Goal: Task Accomplishment & Management: Manage account settings

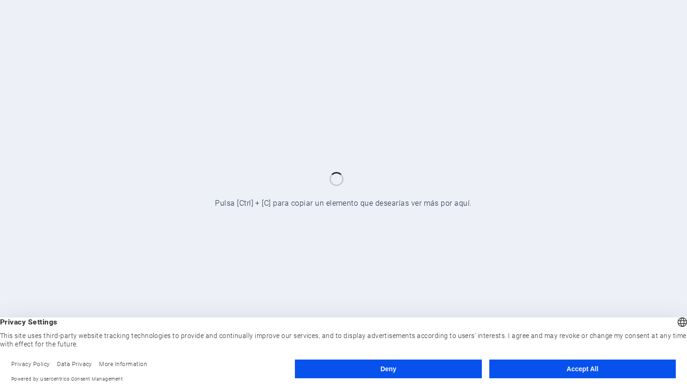
click at [556, 364] on button "Accept All" at bounding box center [582, 368] width 186 height 19
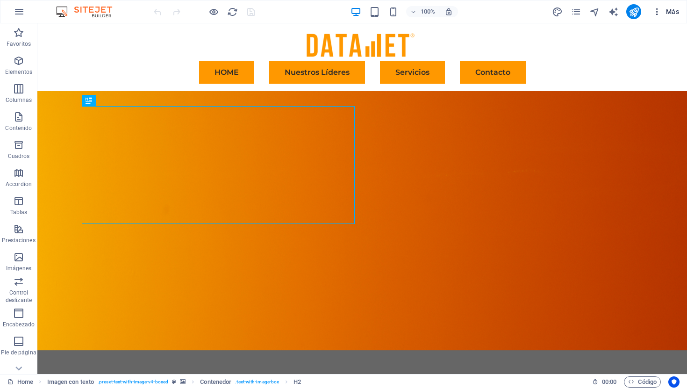
click at [658, 12] on icon "button" at bounding box center [656, 11] width 9 height 9
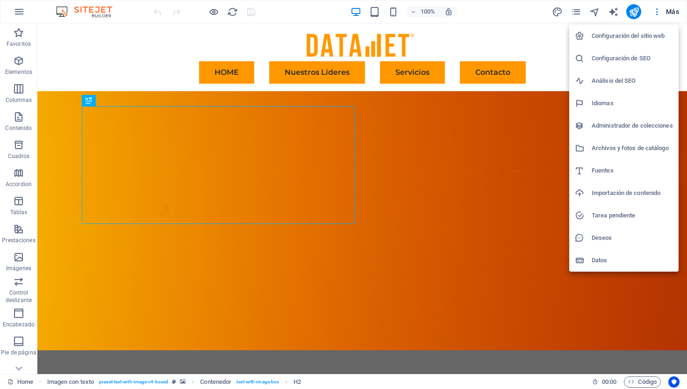
click at [640, 38] on h6 "Configuración del sitio web" at bounding box center [631, 35] width 81 height 11
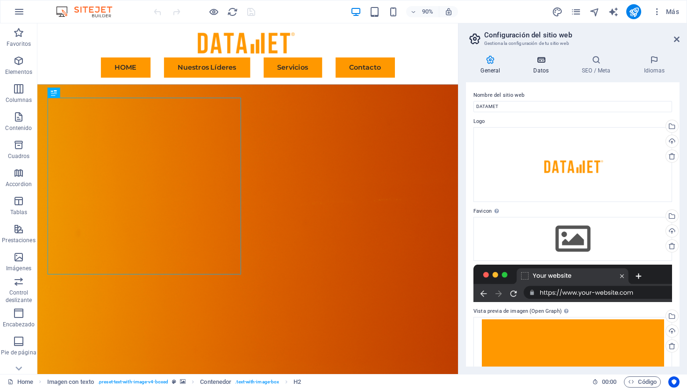
click at [544, 63] on icon at bounding box center [541, 59] width 45 height 9
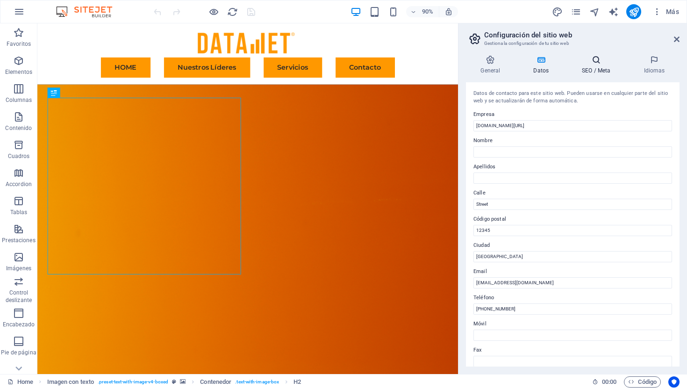
click at [608, 68] on h4 "SEO / Meta" at bounding box center [598, 65] width 62 height 20
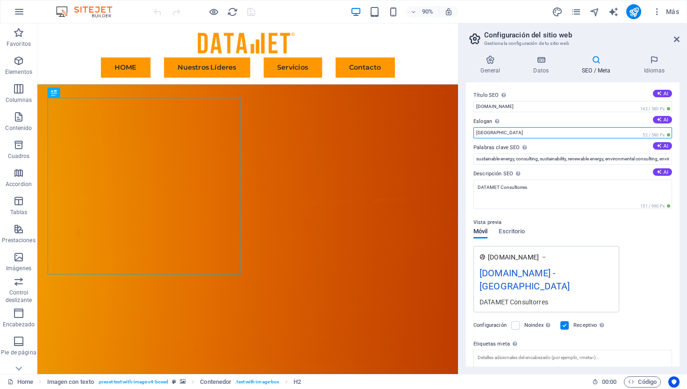
drag, startPoint x: 496, startPoint y: 132, endPoint x: 469, endPoint y: 131, distance: 26.6
click at [469, 131] on div "Título SEO El título de tu sitio web. Elige algo que destaque en los resultados…" at bounding box center [572, 224] width 213 height 284
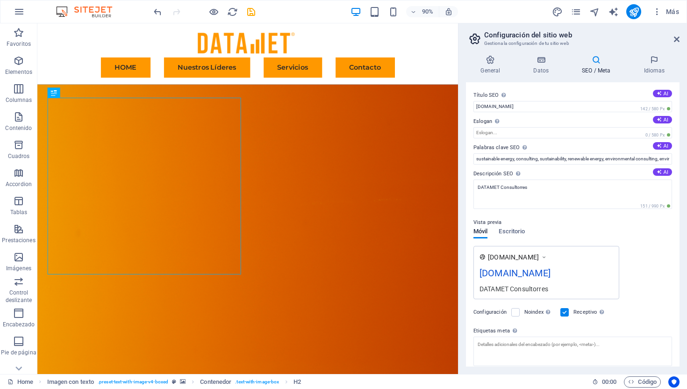
click at [650, 291] on div "[DOMAIN_NAME] [DOMAIN_NAME] DATAMET Consultorres" at bounding box center [572, 272] width 199 height 53
click at [544, 63] on icon at bounding box center [541, 59] width 45 height 9
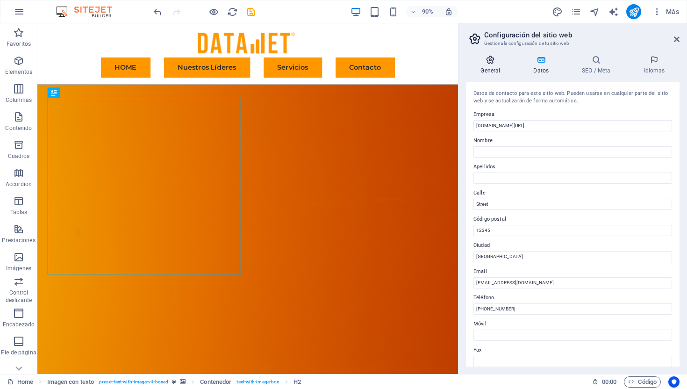
click at [496, 63] on icon at bounding box center [490, 59] width 49 height 9
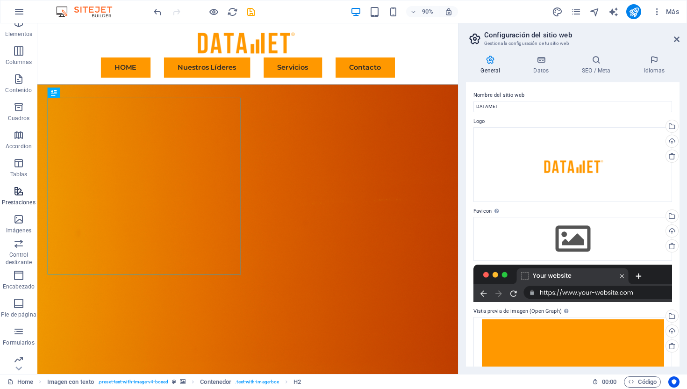
scroll to position [70, 0]
click at [18, 12] on icon "button" at bounding box center [19, 11] width 11 height 11
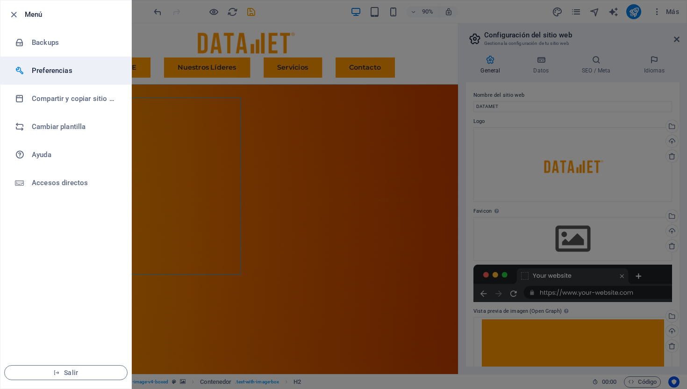
click at [73, 72] on h6 "Preferencias" at bounding box center [75, 70] width 86 height 11
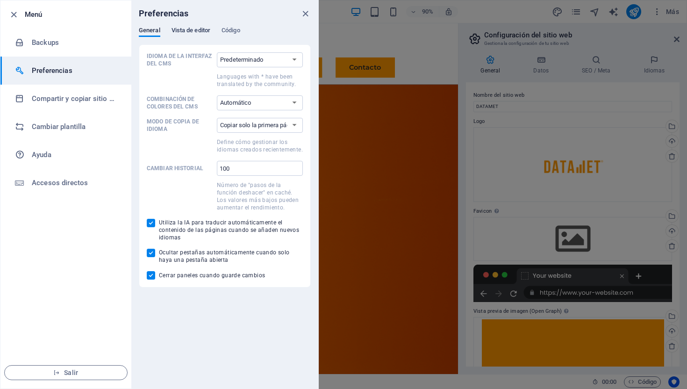
click at [201, 28] on span "Vista de editor" at bounding box center [190, 31] width 39 height 13
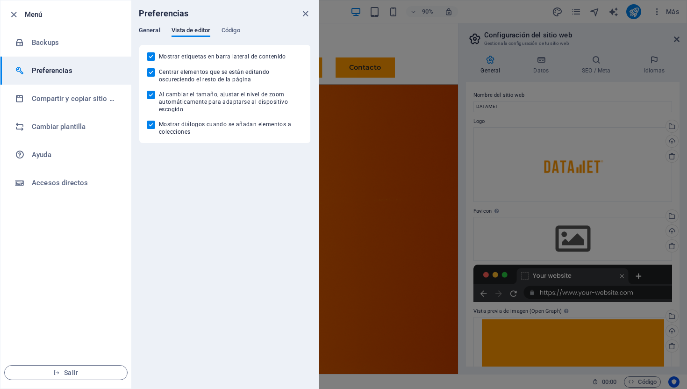
click at [155, 29] on span "General" at bounding box center [149, 31] width 21 height 13
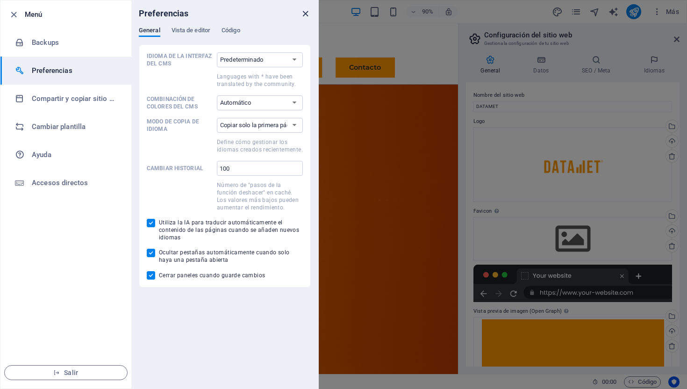
click at [305, 17] on icon "close" at bounding box center [305, 13] width 11 height 11
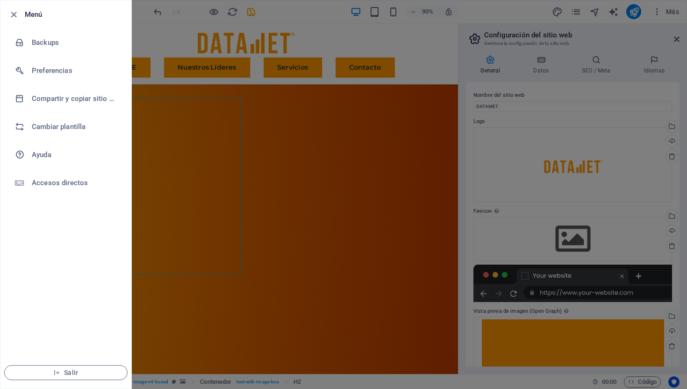
click at [300, 15] on div at bounding box center [343, 194] width 687 height 389
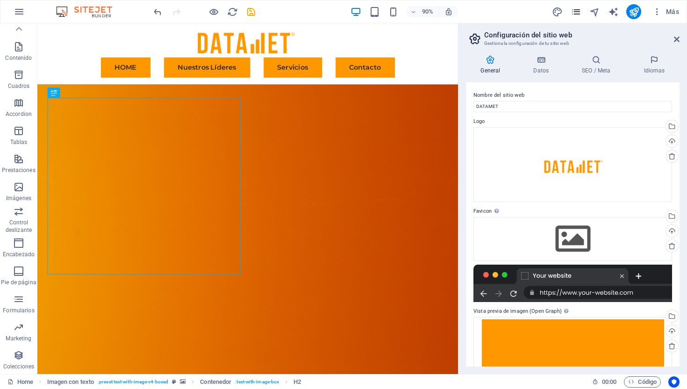
click at [581, 13] on icon "pages" at bounding box center [575, 12] width 11 height 11
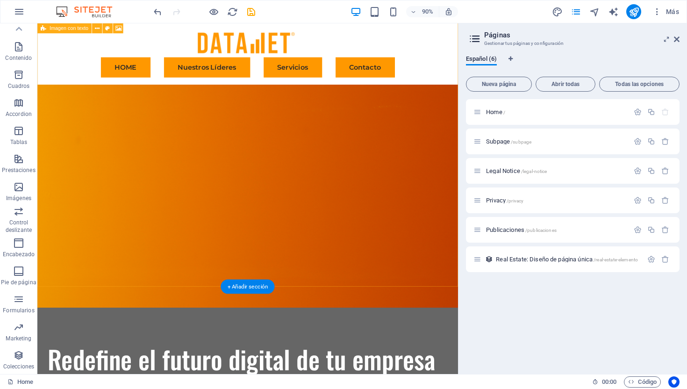
scroll to position [68, 0]
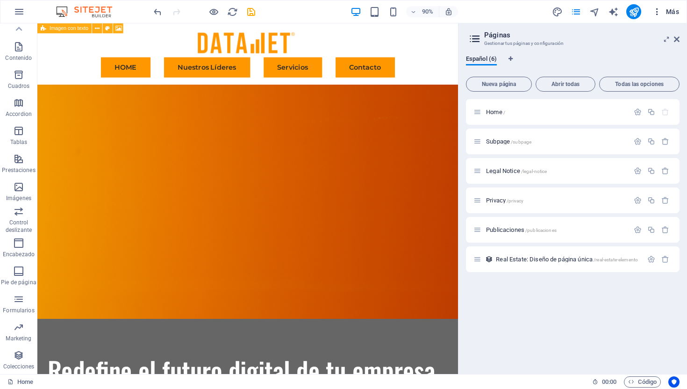
click at [658, 14] on icon "button" at bounding box center [656, 11] width 9 height 9
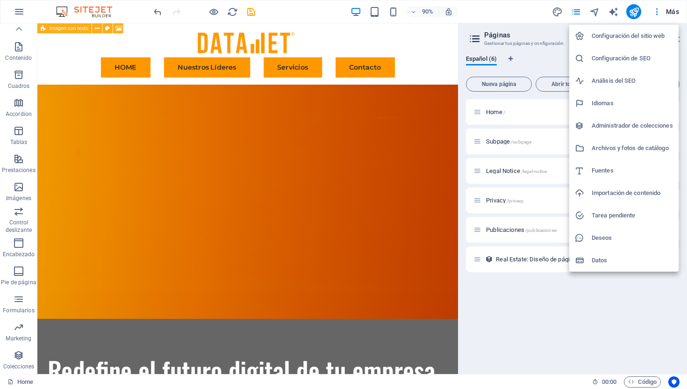
click at [657, 124] on h6 "Administrador de colecciones" at bounding box center [631, 125] width 81 height 11
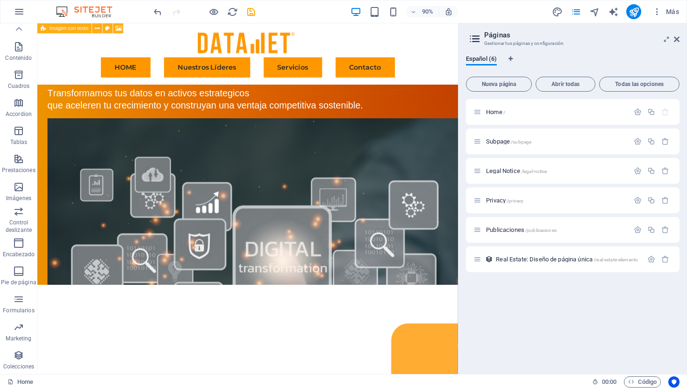
scroll to position [0, 0]
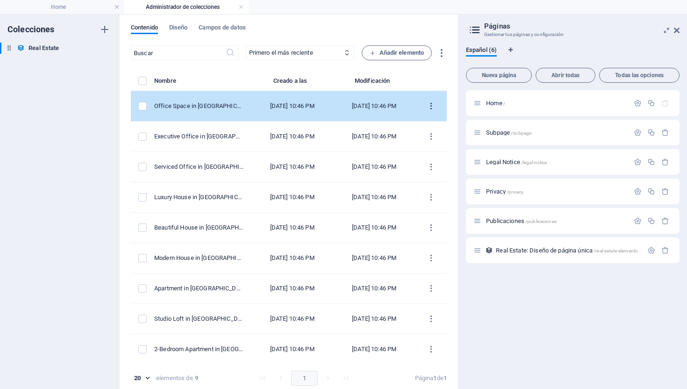
click at [429, 110] on icon "items list" at bounding box center [431, 106] width 9 height 9
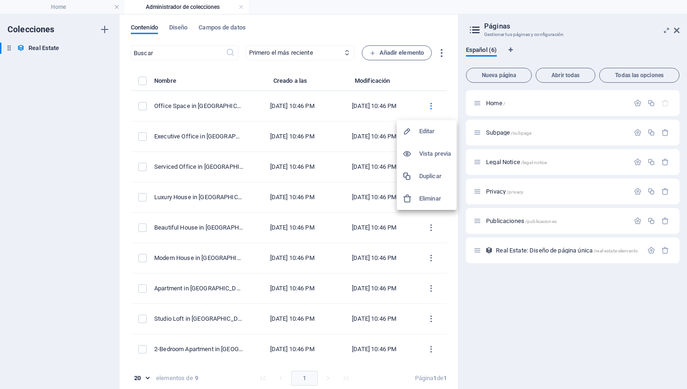
click at [425, 198] on h6 "Eliminar" at bounding box center [435, 198] width 32 height 11
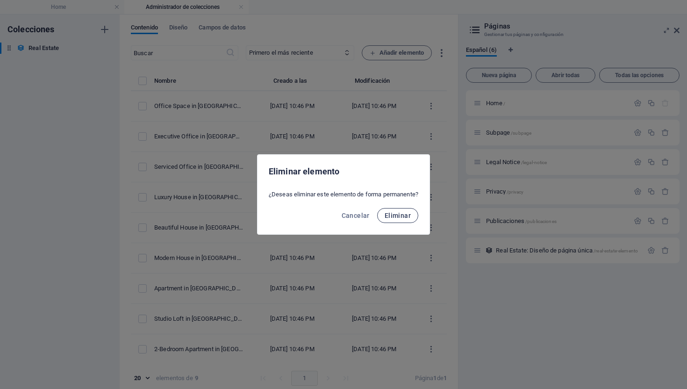
click at [405, 220] on button "Eliminar" at bounding box center [397, 215] width 41 height 15
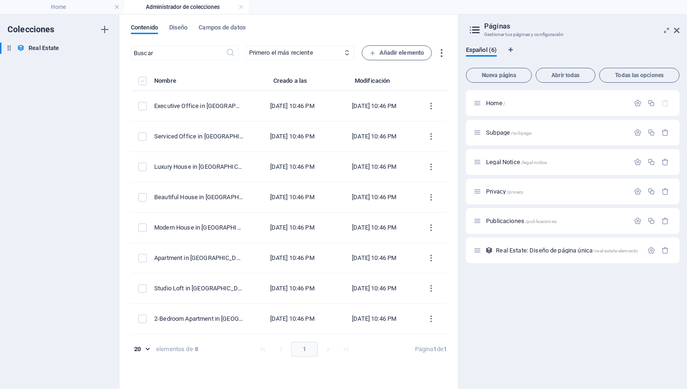
click at [142, 78] on label "items list" at bounding box center [142, 81] width 8 height 8
click at [0, 0] on input "items list" at bounding box center [0, 0] width 0 height 0
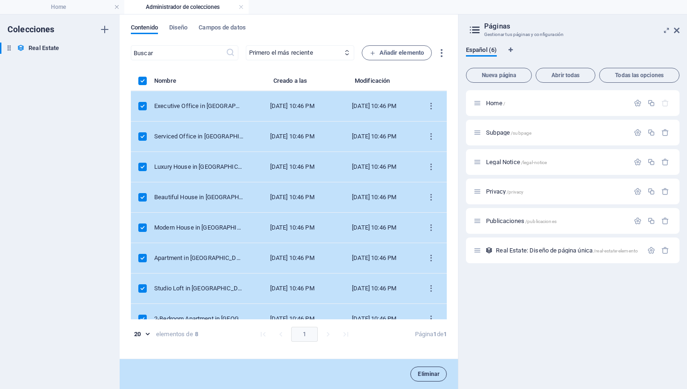
click at [434, 376] on span "Eliminar" at bounding box center [428, 374] width 21 height 6
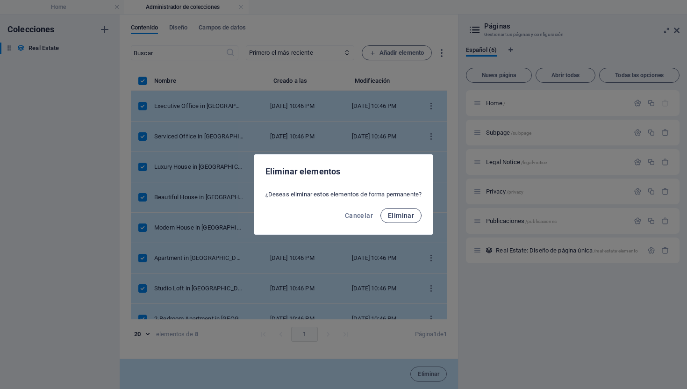
click at [407, 213] on span "Eliminar" at bounding box center [401, 215] width 26 height 7
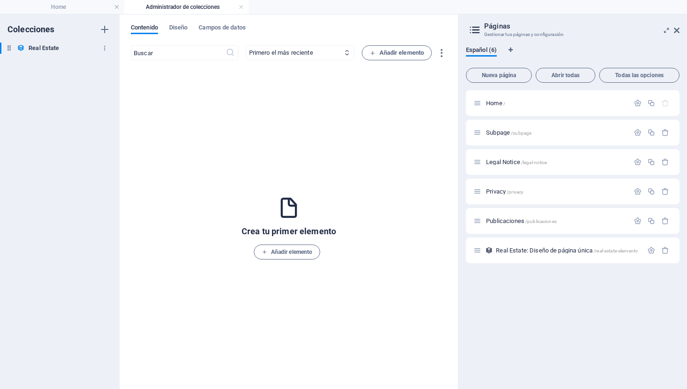
click at [8, 48] on icon at bounding box center [9, 48] width 8 height 8
click at [42, 48] on h6 "Real Estate" at bounding box center [43, 48] width 30 height 11
click at [48, 48] on h6 "Real Estate" at bounding box center [43, 48] width 30 height 11
click at [104, 47] on icon "button" at bounding box center [104, 48] width 7 height 7
click at [106, 113] on h6 "Eliminar" at bounding box center [112, 111] width 45 height 11
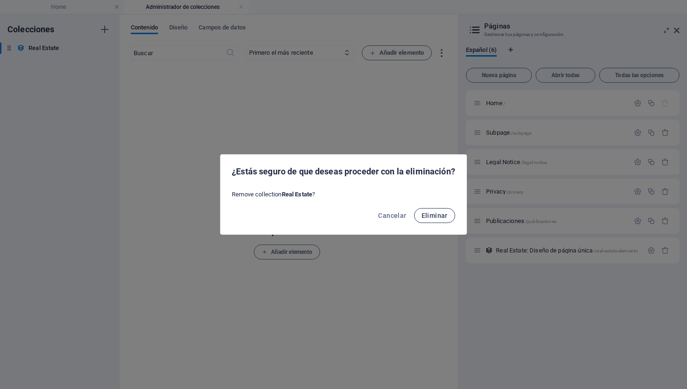
click at [438, 218] on span "Eliminar" at bounding box center [434, 215] width 26 height 7
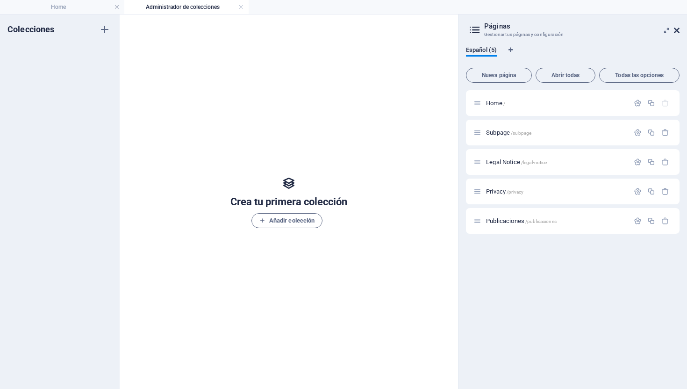
click at [677, 32] on icon at bounding box center [677, 30] width 6 height 7
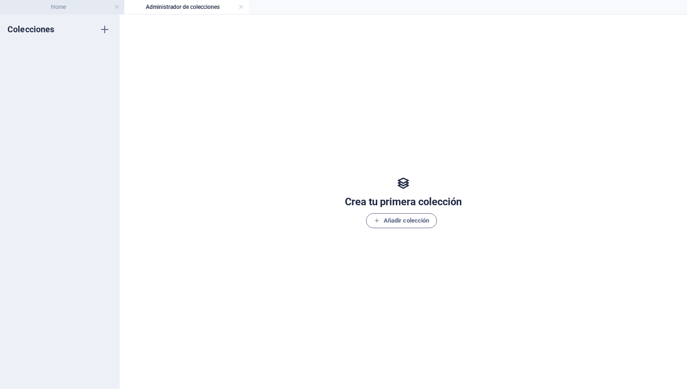
click at [91, 7] on h4 "Home" at bounding box center [62, 7] width 124 height 10
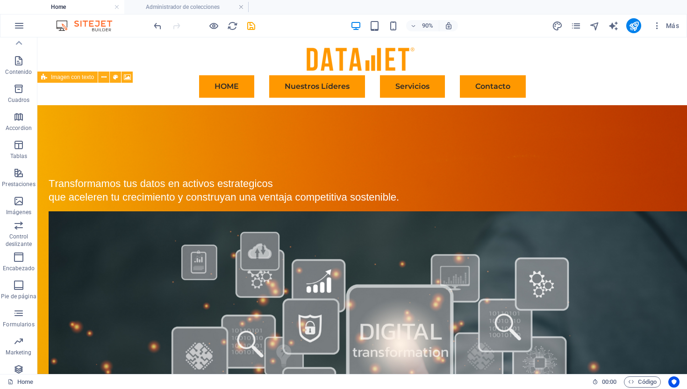
scroll to position [68, 0]
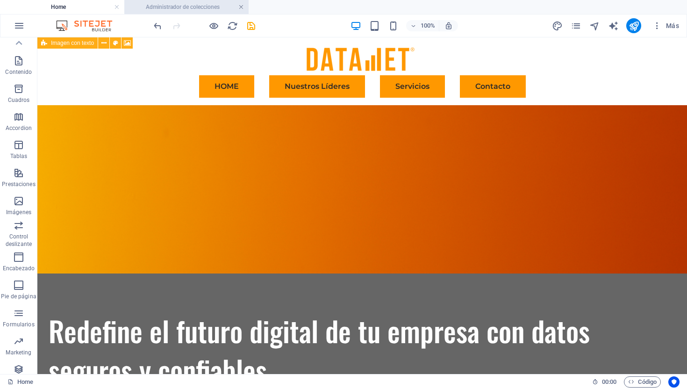
click at [239, 6] on link at bounding box center [241, 7] width 6 height 9
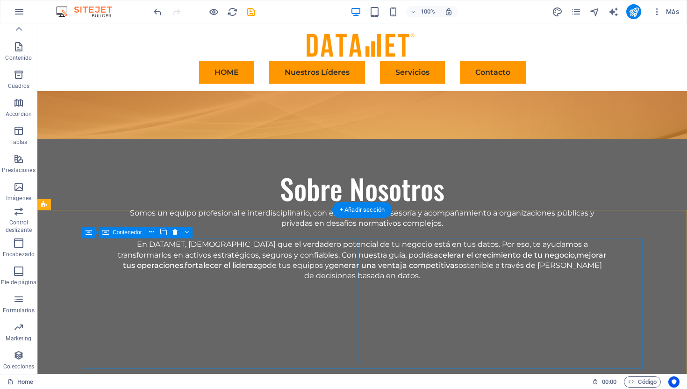
scroll to position [1958, 0]
